Goal: Task Accomplishment & Management: Use online tool/utility

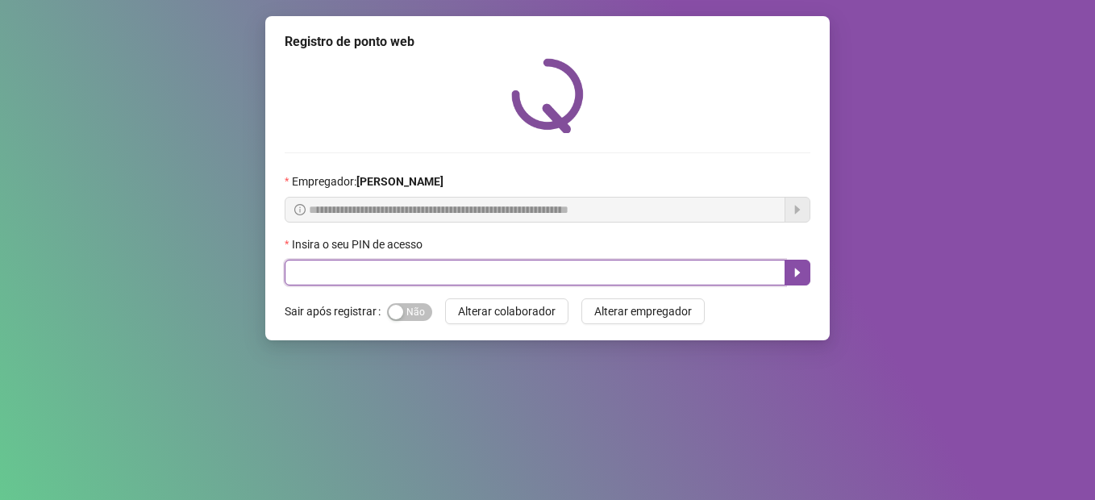
drag, startPoint x: 0, startPoint y: 0, endPoint x: 476, endPoint y: 273, distance: 548.6
click at [476, 278] on input "text" at bounding box center [535, 273] width 501 height 26
type input "*****"
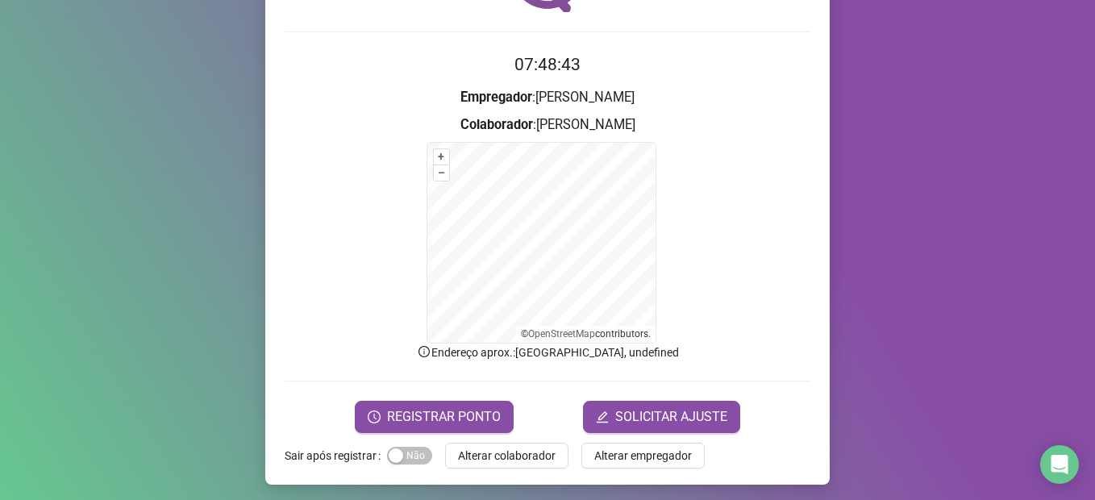
scroll to position [125, 0]
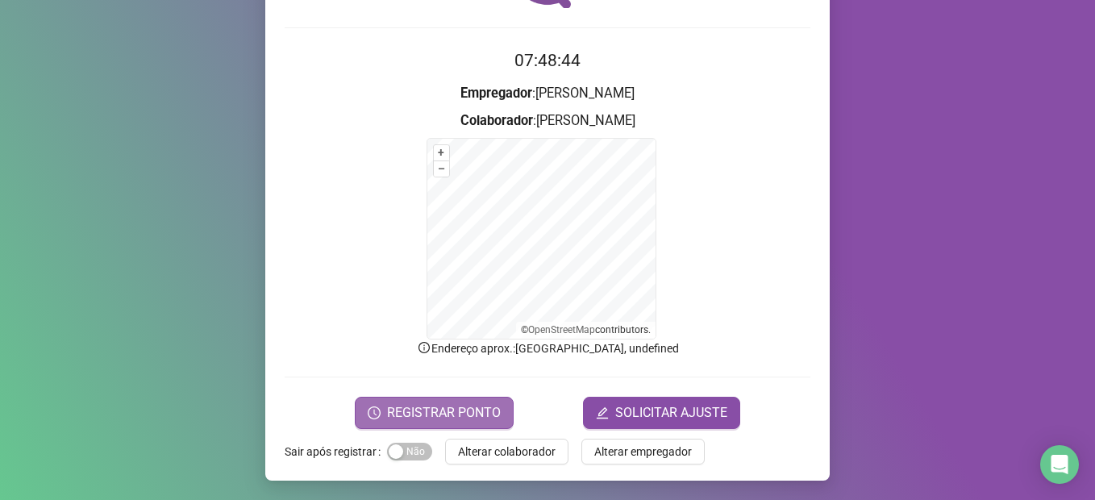
click at [477, 422] on span "REGISTRAR PONTO" at bounding box center [444, 412] width 114 height 19
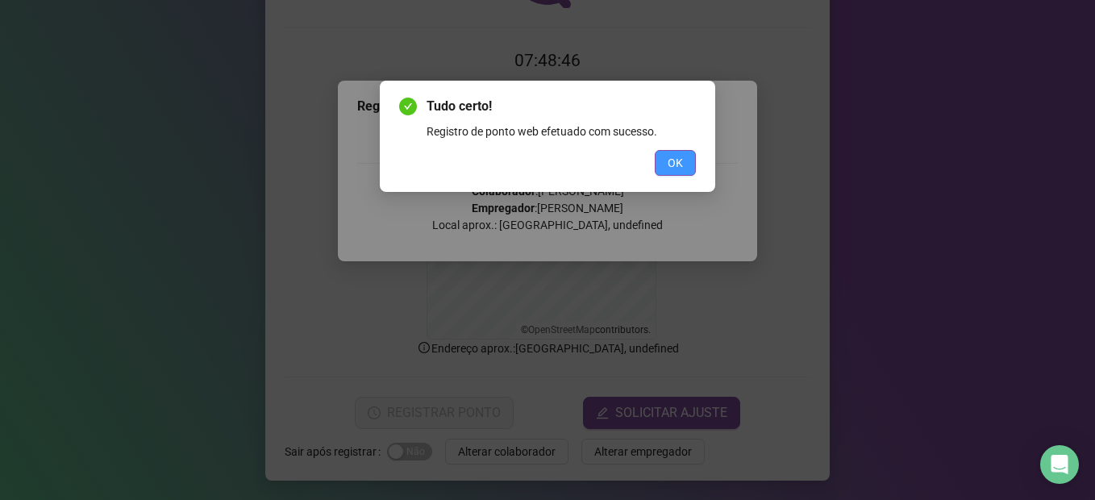
click at [675, 164] on span "OK" at bounding box center [675, 163] width 15 height 18
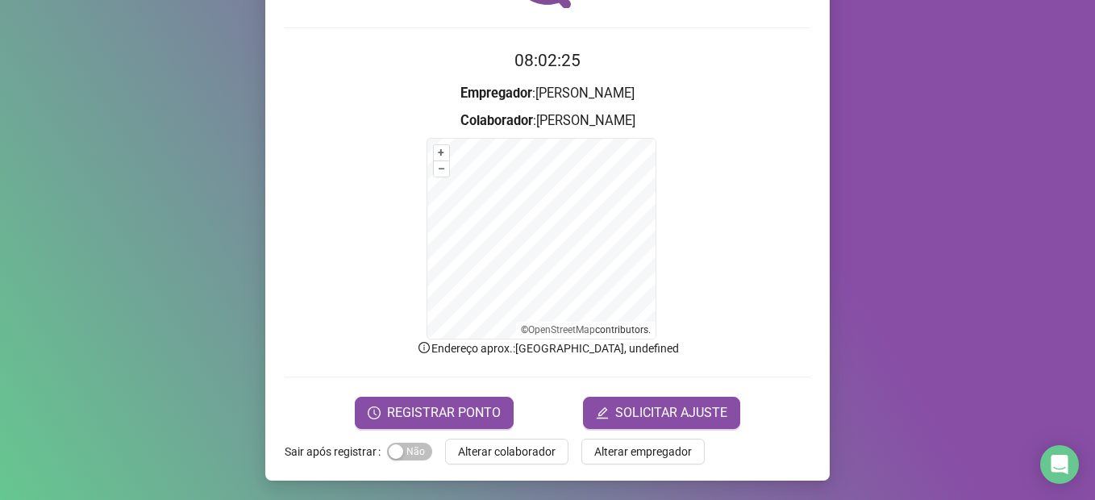
drag, startPoint x: 481, startPoint y: 455, endPoint x: 474, endPoint y: 447, distance: 10.8
click at [481, 455] on span "Alterar colaborador" at bounding box center [507, 452] width 98 height 18
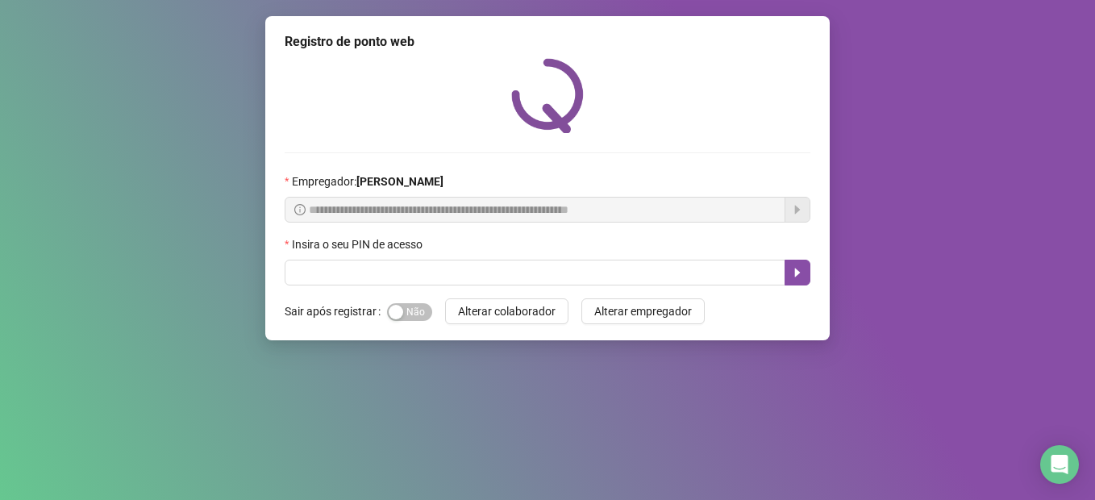
scroll to position [0, 0]
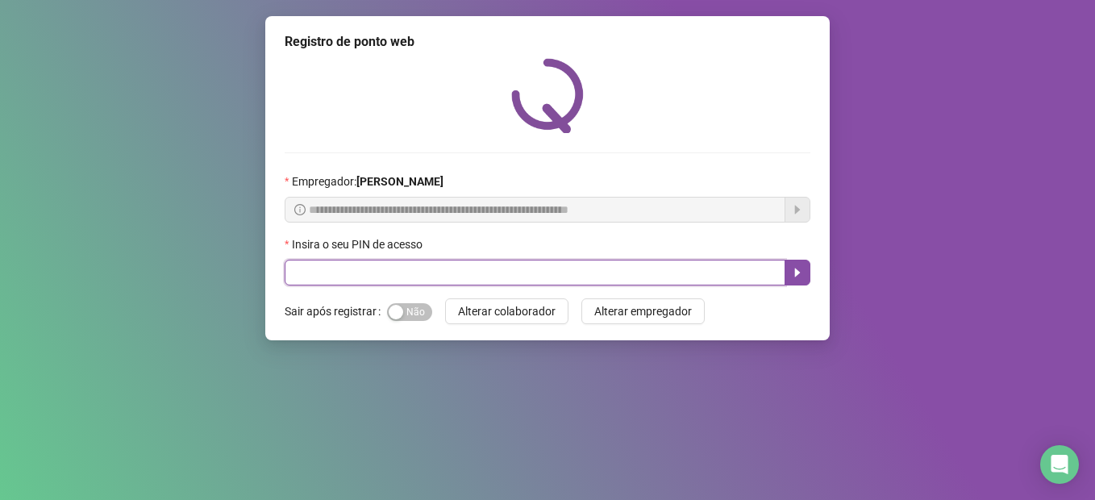
click at [387, 270] on input "text" at bounding box center [535, 273] width 501 height 26
type input "*****"
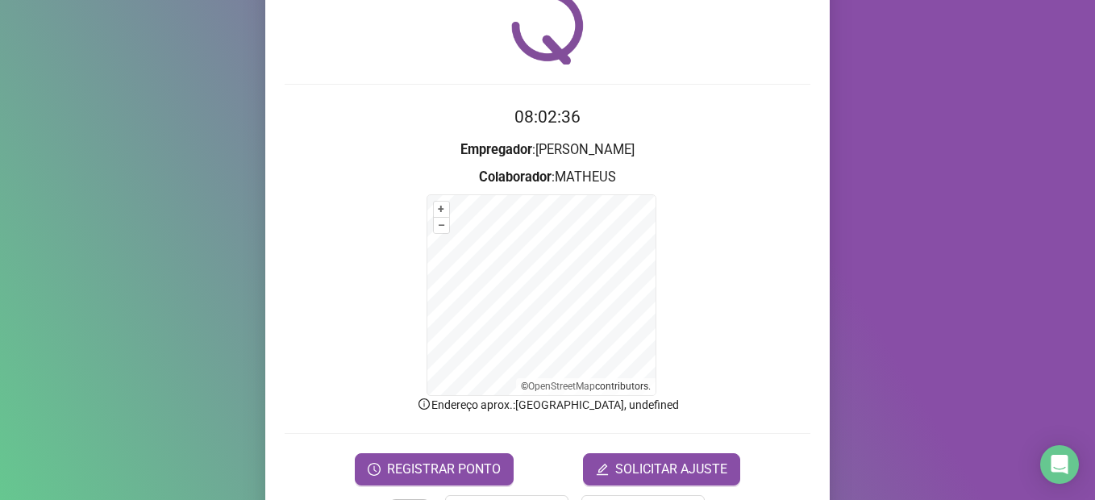
scroll to position [125, 0]
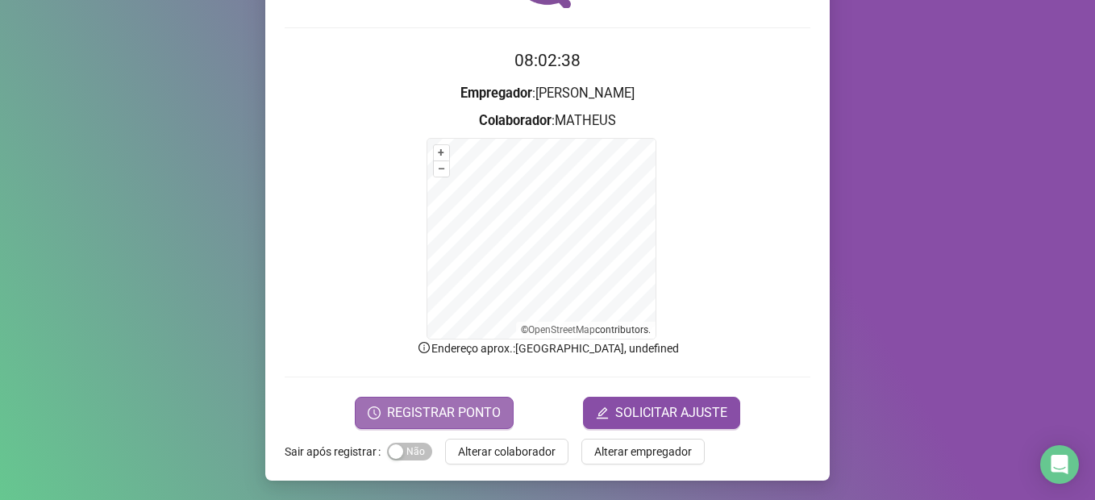
click at [451, 406] on span "REGISTRAR PONTO" at bounding box center [444, 412] width 114 height 19
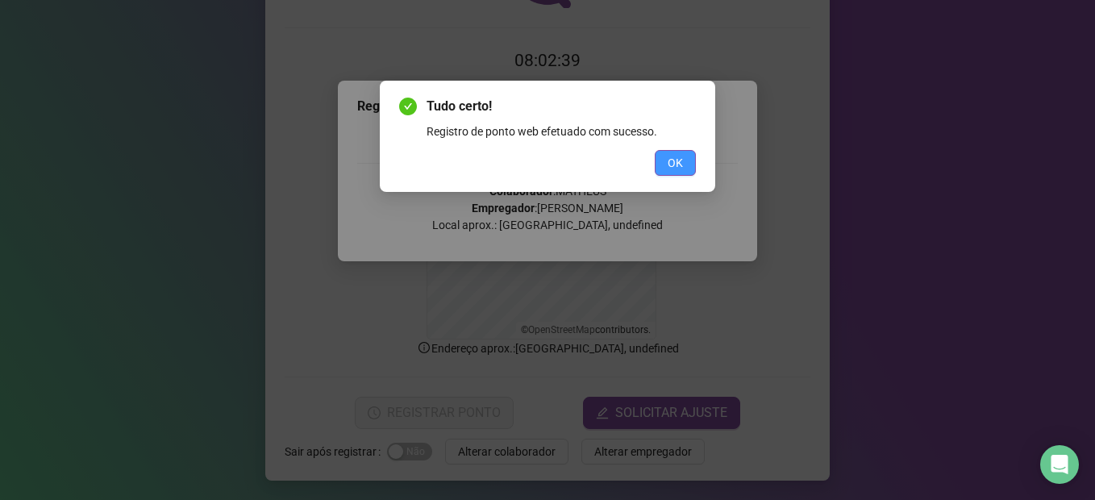
click at [676, 158] on span "OK" at bounding box center [675, 163] width 15 height 18
